Goal: Task Accomplishment & Management: Manage account settings

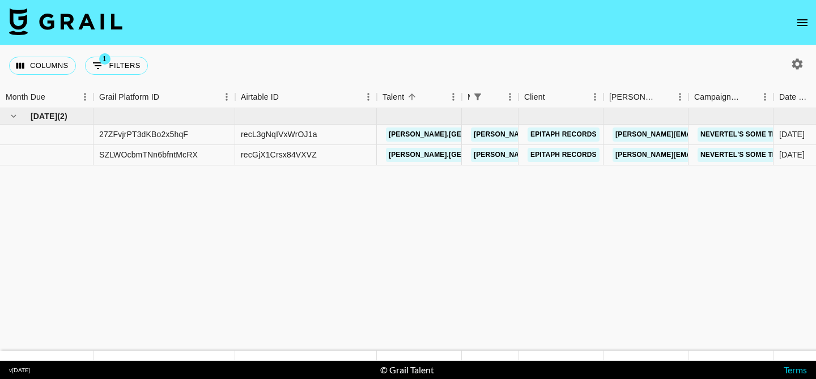
click at [797, 29] on button "open drawer" at bounding box center [802, 22] width 23 height 23
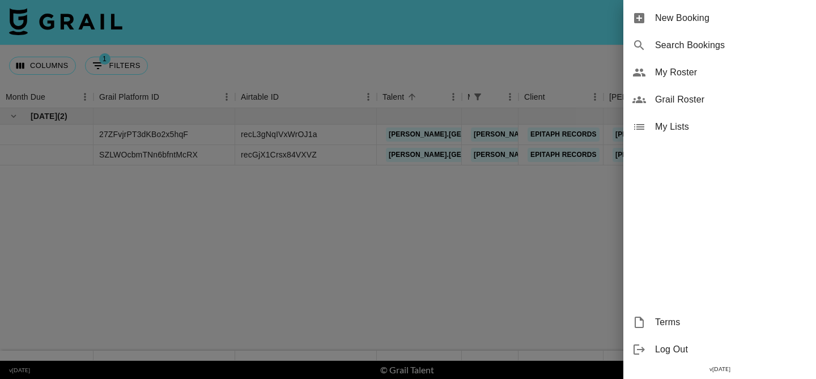
click at [737, 77] on span "My Roster" at bounding box center [731, 73] width 152 height 14
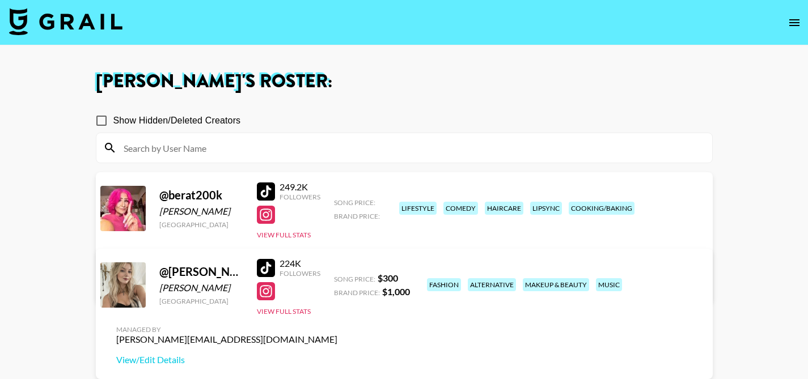
click at [269, 188] on div at bounding box center [266, 192] width 18 height 18
click at [337, 278] on link "View/Edit Details" at bounding box center [226, 283] width 221 height 11
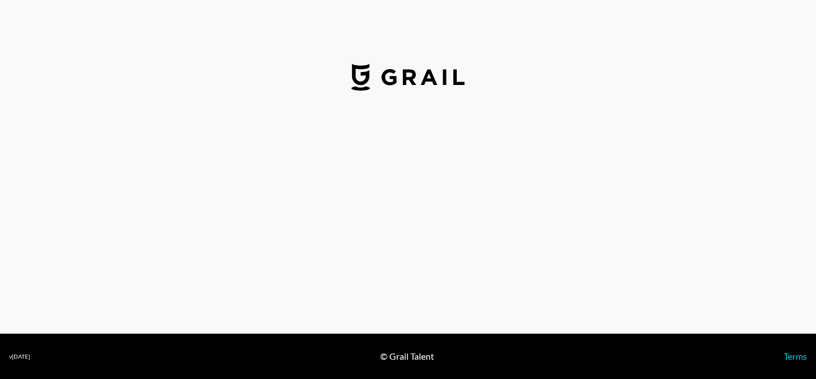
select select "USD"
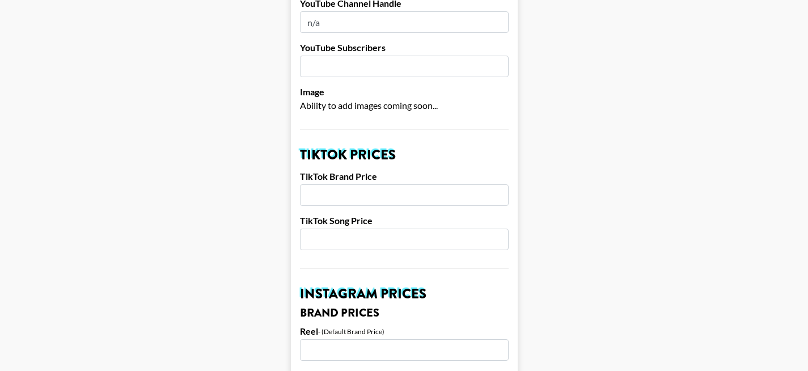
scroll to position [290, 0]
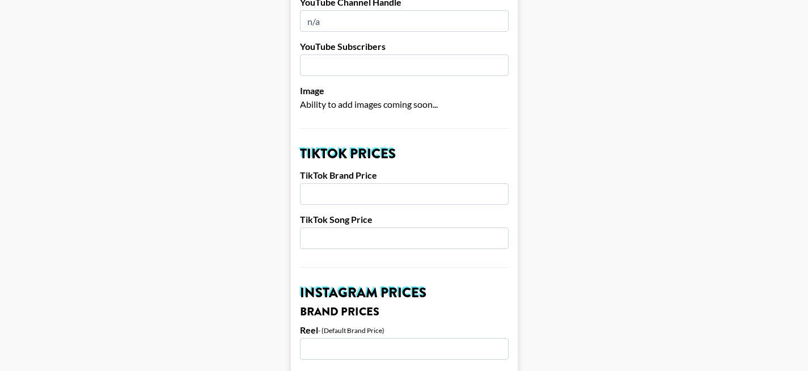
click at [375, 183] on input "number" at bounding box center [404, 194] width 209 height 22
type input "1000"
click at [347, 227] on input "number" at bounding box center [404, 238] width 209 height 22
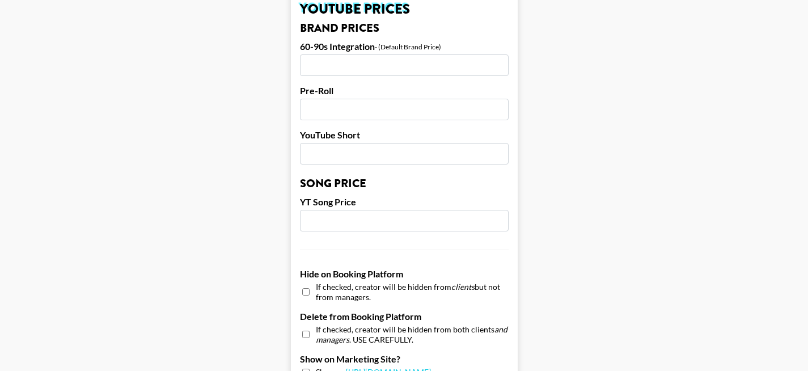
scroll to position [1167, 0]
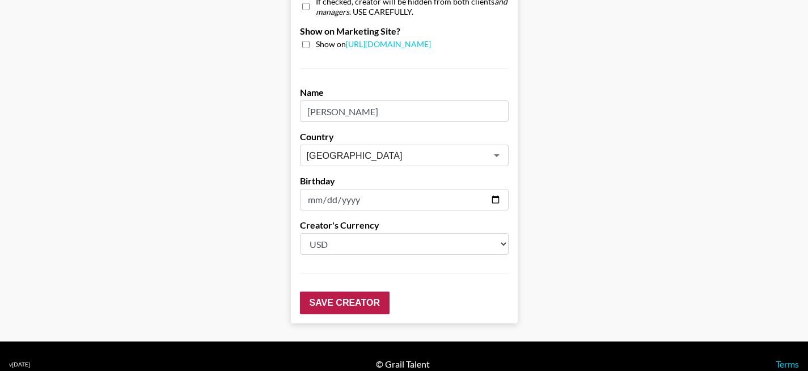
type input "250"
click at [358, 291] on input "Save Creator" at bounding box center [345, 302] width 90 height 23
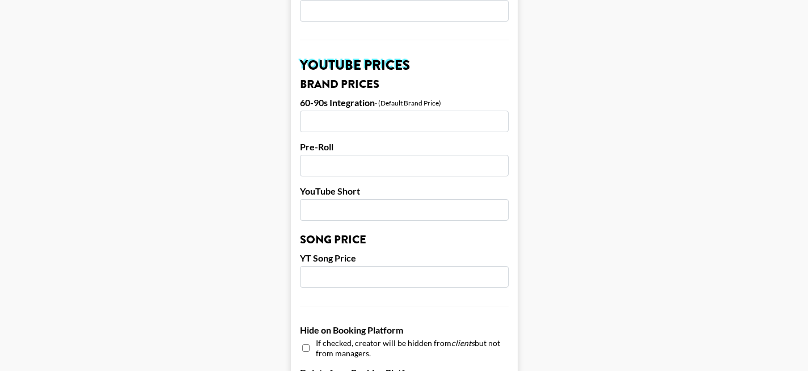
scroll to position [1189, 0]
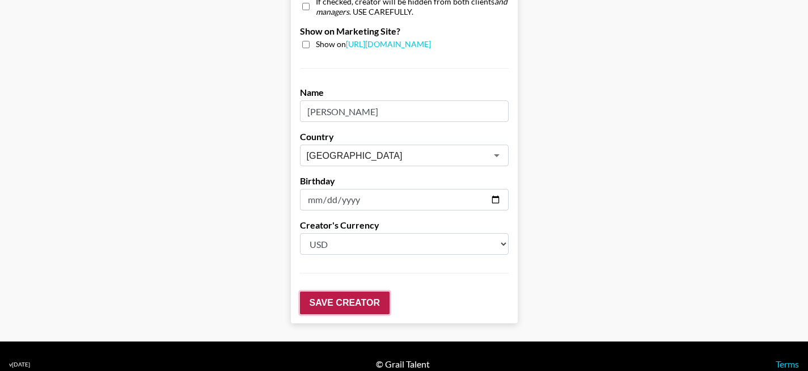
click at [327, 291] on input "Save Creator" at bounding box center [345, 302] width 90 height 23
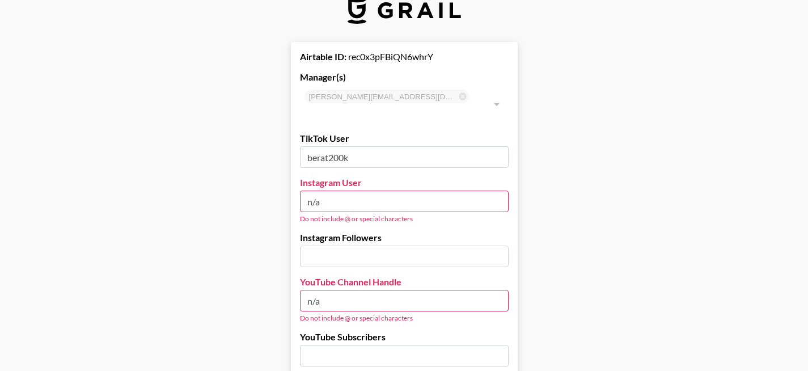
click at [363, 190] on input "n/a" at bounding box center [404, 201] width 209 height 22
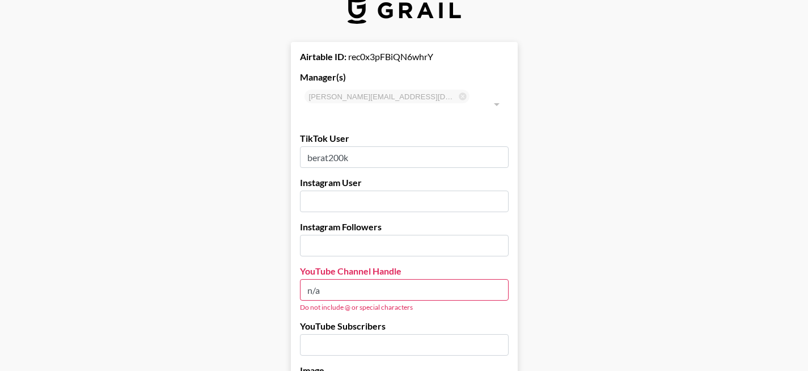
click at [352, 279] on input "n/a" at bounding box center [404, 290] width 209 height 22
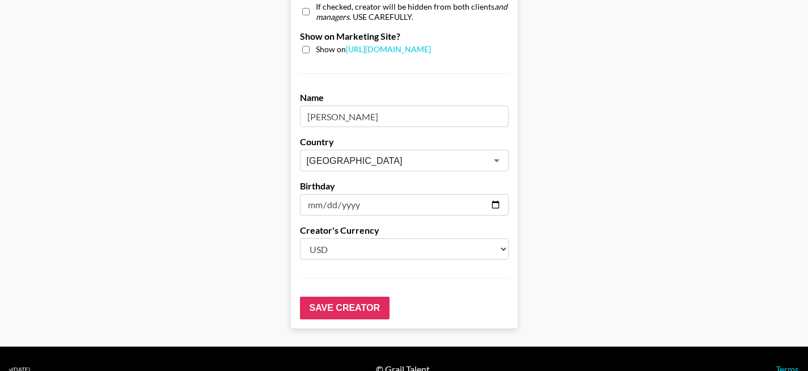
scroll to position [1167, 0]
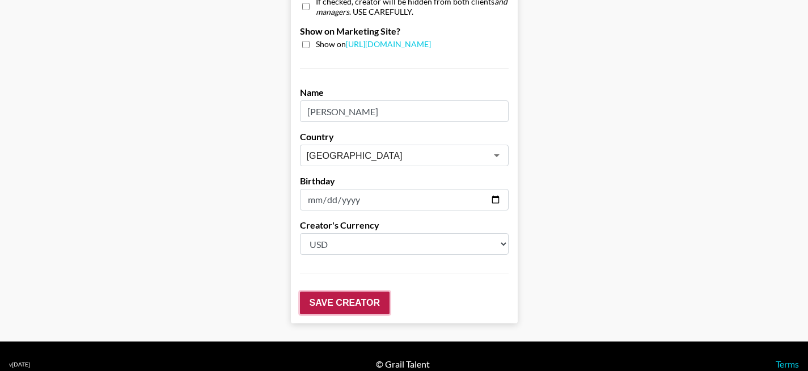
click at [373, 291] on input "Save Creator" at bounding box center [345, 302] width 90 height 23
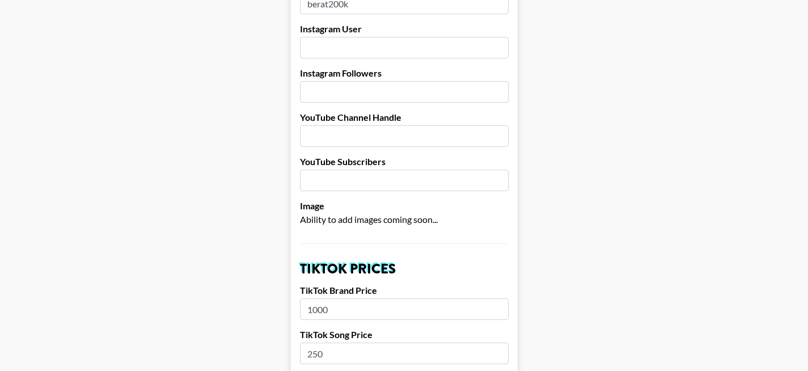
scroll to position [0, 0]
